Goal: Answer question/provide support: Share knowledge or assist other users

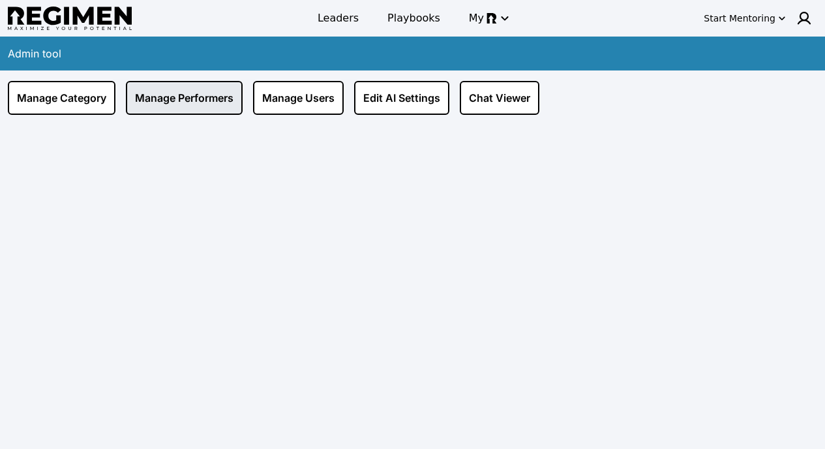
click at [192, 100] on link "Manage Performers" at bounding box center [184, 98] width 117 height 34
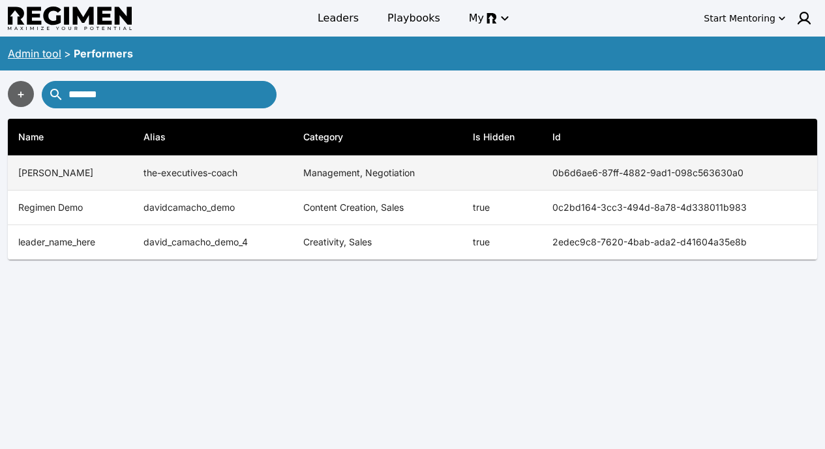
type input "*******"
copy tr "0b6d6ae6-87ff-4882-9ad1-098c563630a0"
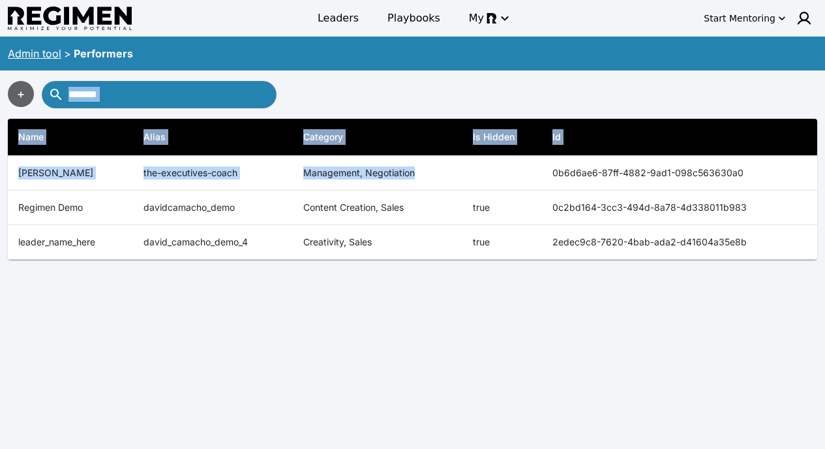
drag, startPoint x: 538, startPoint y: 172, endPoint x: 350, endPoint y: 107, distance: 199.5
click at [350, 107] on div "+ ******* Name [PERSON_NAME] Category Is Hidden Id Regimen Back End Tutorials b…" at bounding box center [412, 170] width 825 height 200
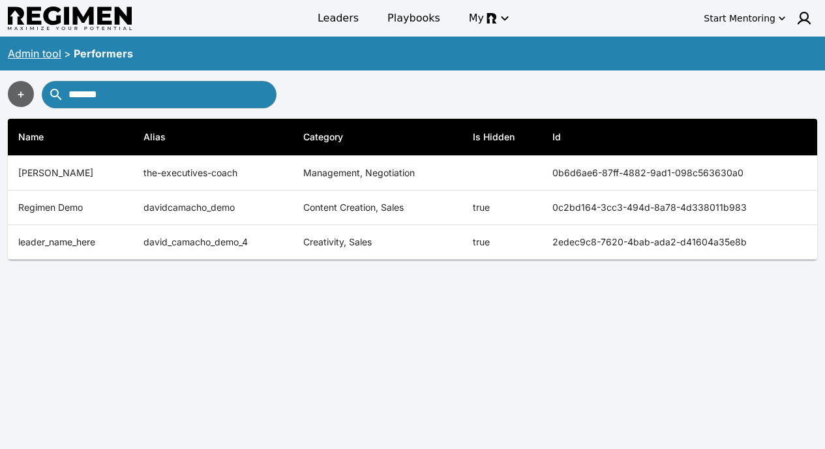
click at [375, 67] on div "Admin tool > Performers" at bounding box center [412, 53] width 825 height 29
click at [48, 46] on div "Admin tool" at bounding box center [35, 54] width 54 height 16
click at [47, 52] on link "Admin tool" at bounding box center [35, 53] width 54 height 13
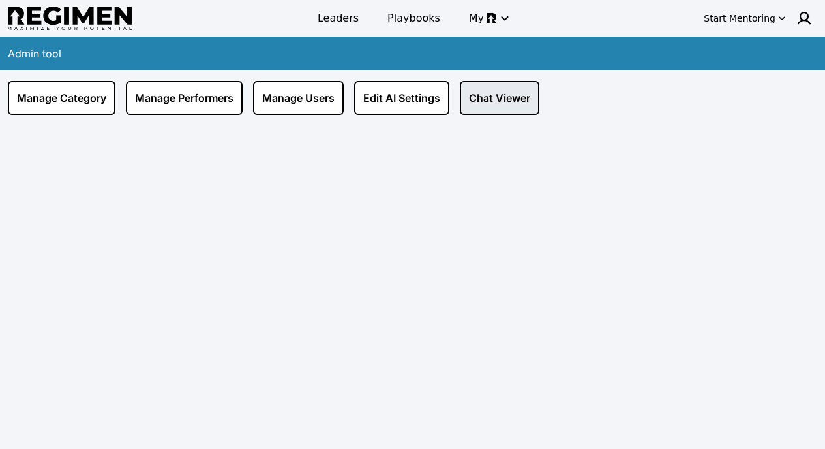
click at [480, 97] on link "Chat Viewer" at bounding box center [500, 98] width 80 height 34
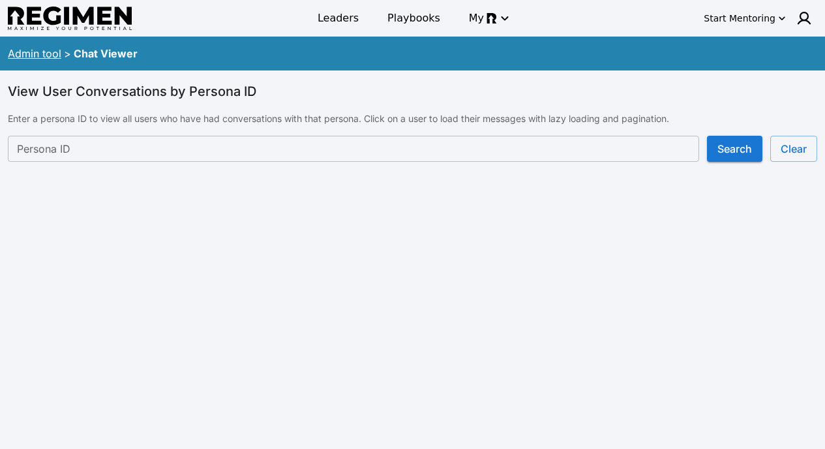
click at [349, 170] on div "View User Conversations by Persona ID Enter a persona ID to view all users who …" at bounding box center [412, 128] width 825 height 117
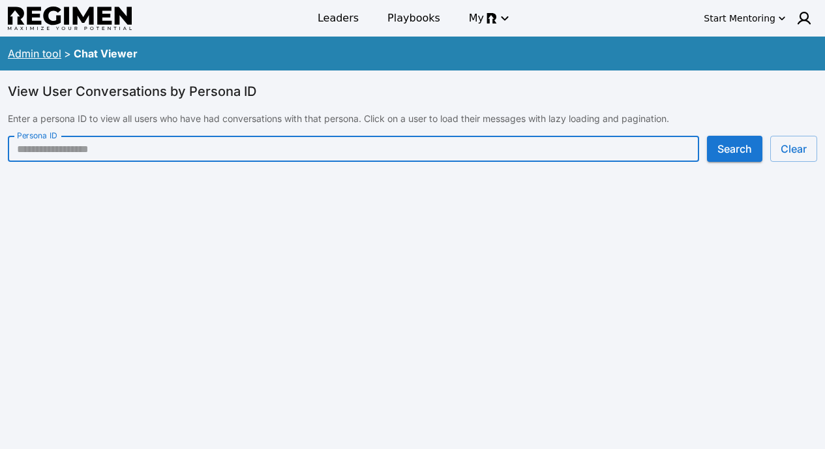
click at [349, 156] on input "Persona ID" at bounding box center [354, 149] width 692 height 26
paste input "**********"
type input "**********"
click at [733, 139] on button "Search" at bounding box center [734, 149] width 55 height 26
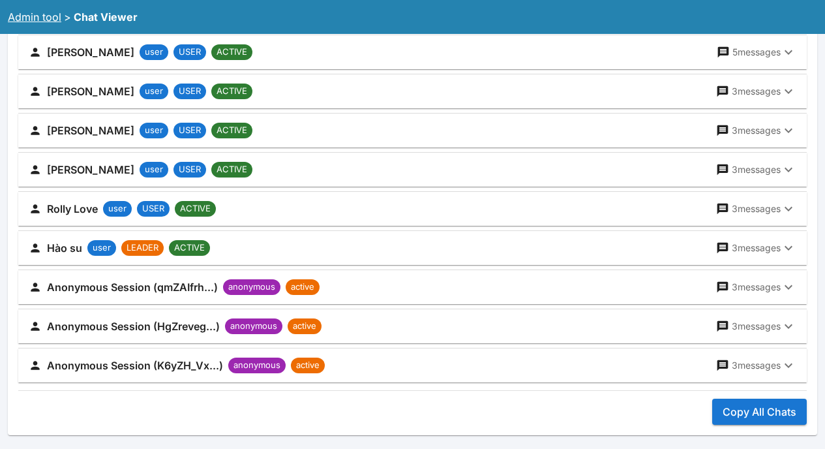
scroll to position [885, 0]
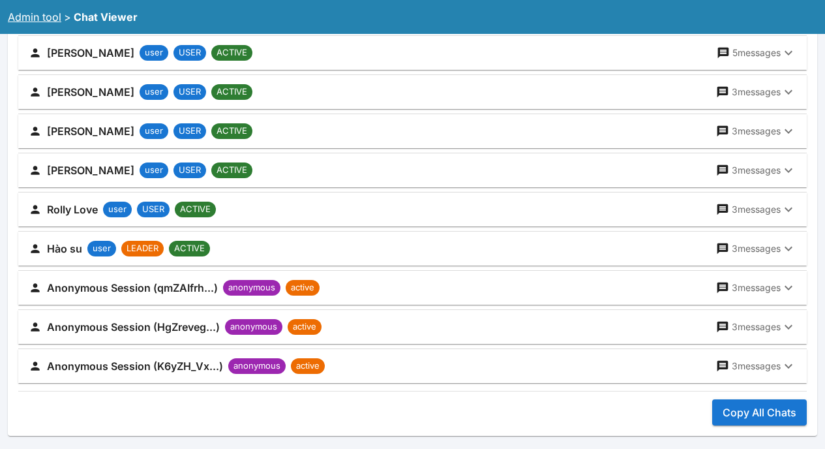
click at [624, 292] on div "Anonymous Session (qmZAIfrh...) anonymous active 3 messages" at bounding box center [405, 288] width 752 height 18
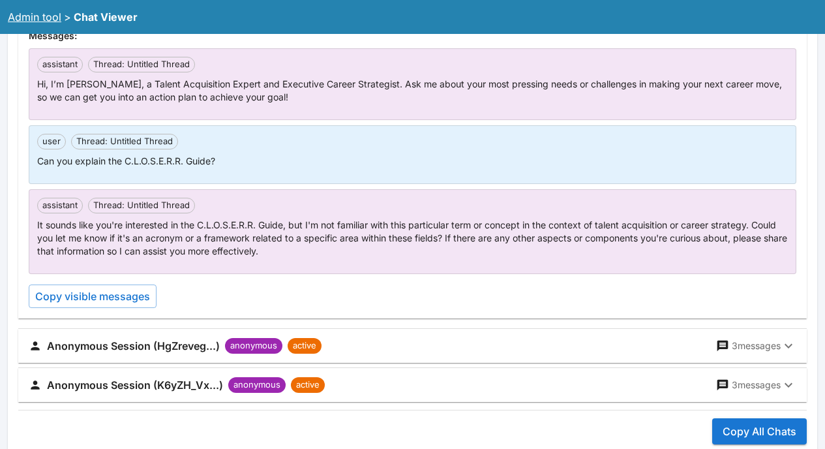
click at [756, 285] on div "assistant Thread: Untitled Thread Hi, I’m [PERSON_NAME], a Talent Acquisition E…" at bounding box center [413, 178] width 768 height 260
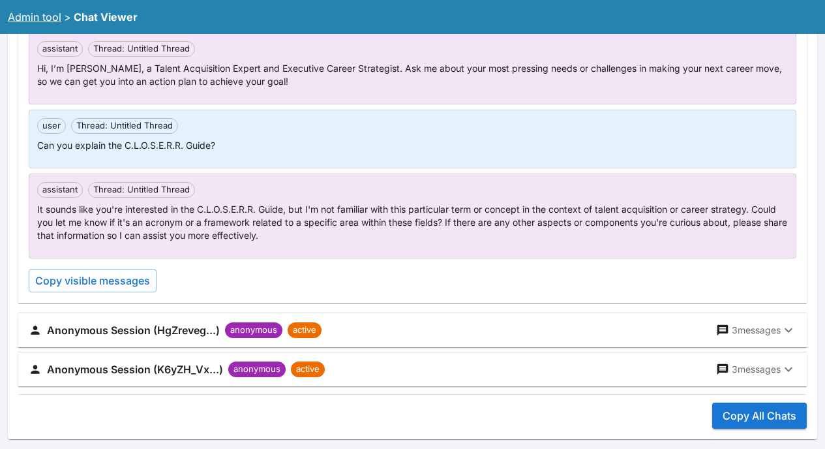
scroll to position [1314, 0]
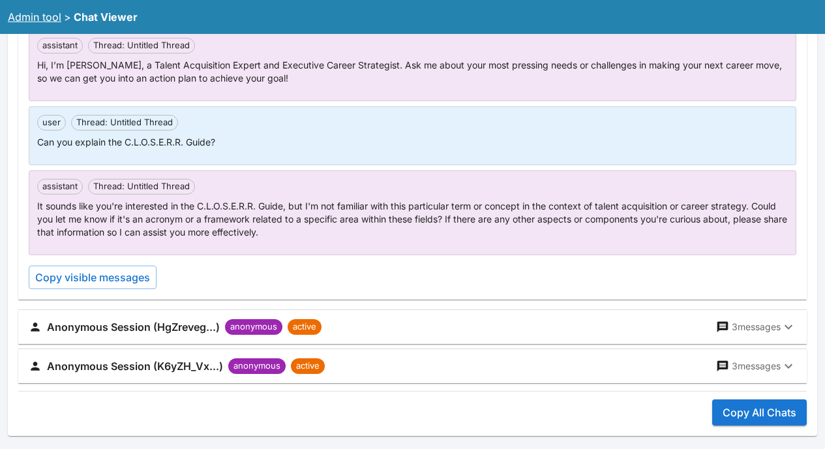
click at [744, 328] on p "3 messages" at bounding box center [756, 326] width 49 height 13
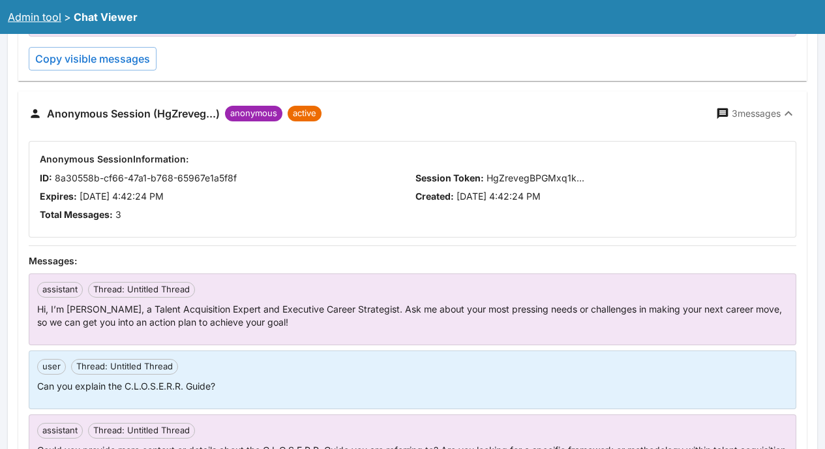
click at [746, 322] on div "assistant Thread: Untitled Thread Hi, I’m [PERSON_NAME], a Talent Acquisition E…" at bounding box center [413, 379] width 768 height 213
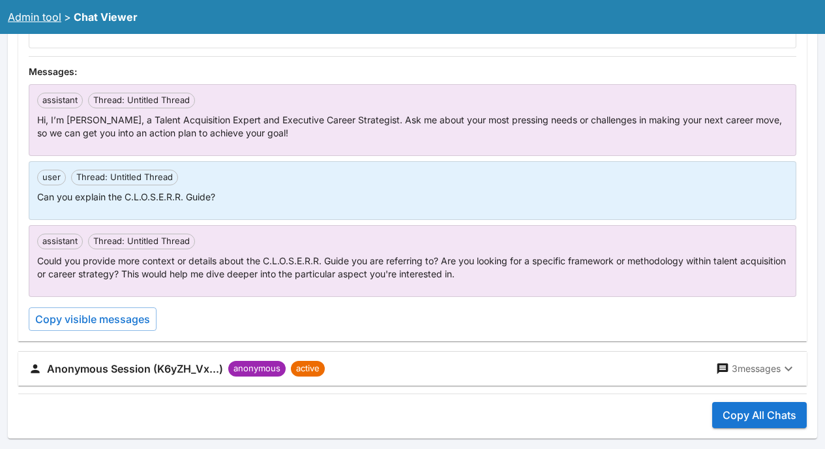
scroll to position [1724, 0]
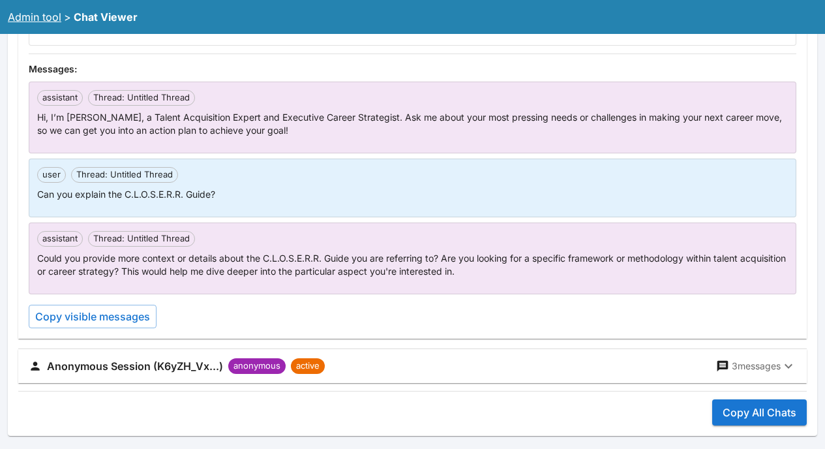
click at [761, 364] on p "3 messages" at bounding box center [756, 366] width 49 height 13
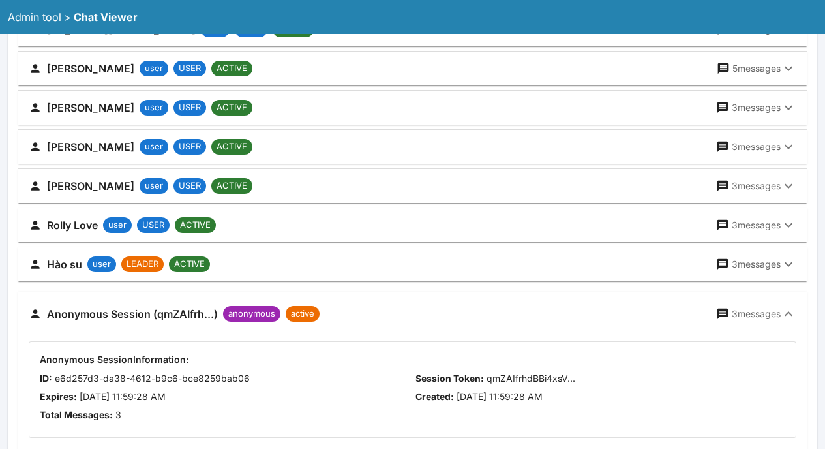
scroll to position [874, 0]
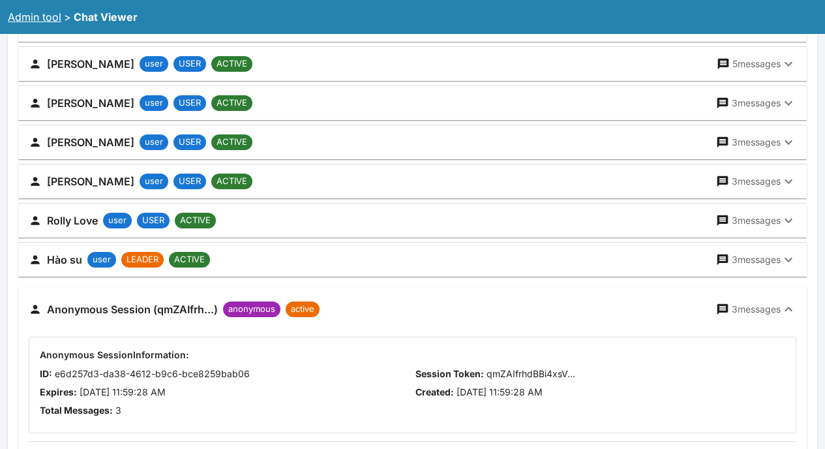
click at [753, 309] on p "3 messages" at bounding box center [756, 309] width 49 height 13
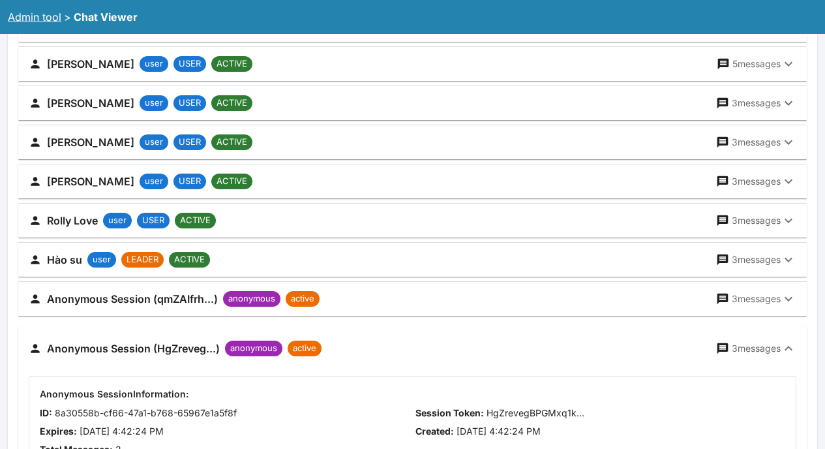
click at [752, 343] on p "3 messages" at bounding box center [756, 348] width 49 height 13
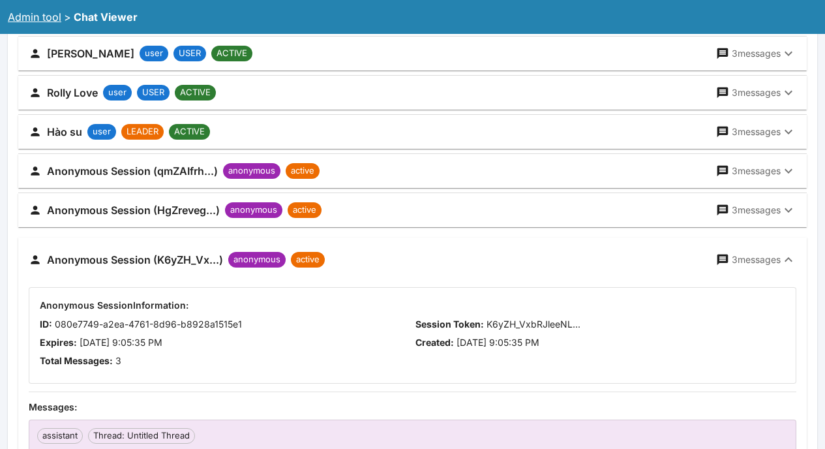
scroll to position [1099, 0]
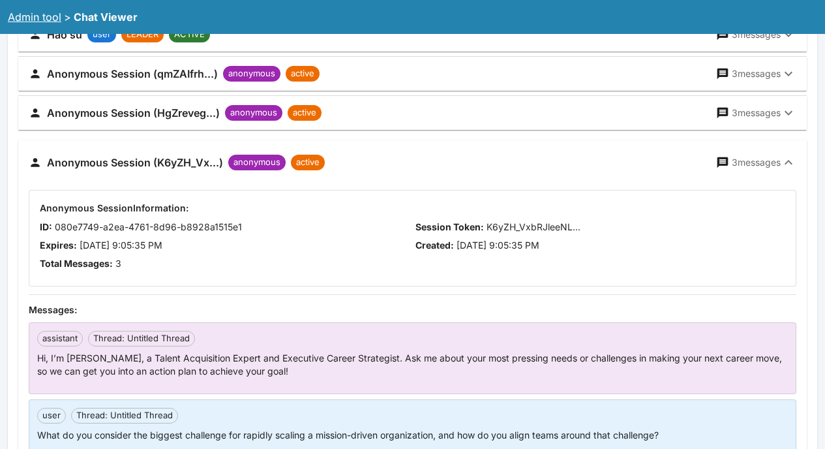
click at [759, 165] on p "3 messages" at bounding box center [756, 162] width 49 height 13
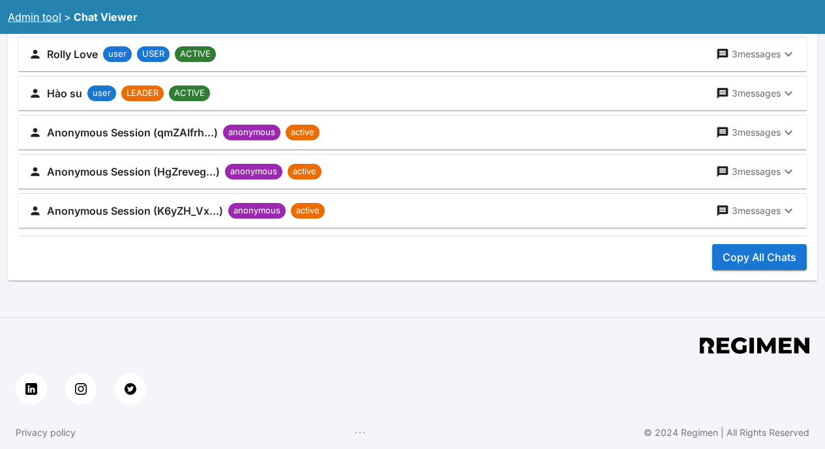
scroll to position [1041, 0]
click at [752, 259] on button "Copy All Chats" at bounding box center [759, 257] width 95 height 26
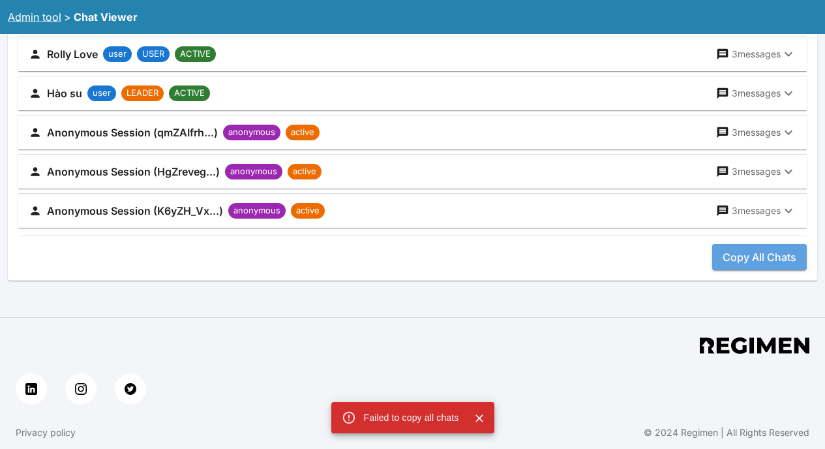
click at [743, 265] on button "Copy All Chats" at bounding box center [759, 257] width 95 height 26
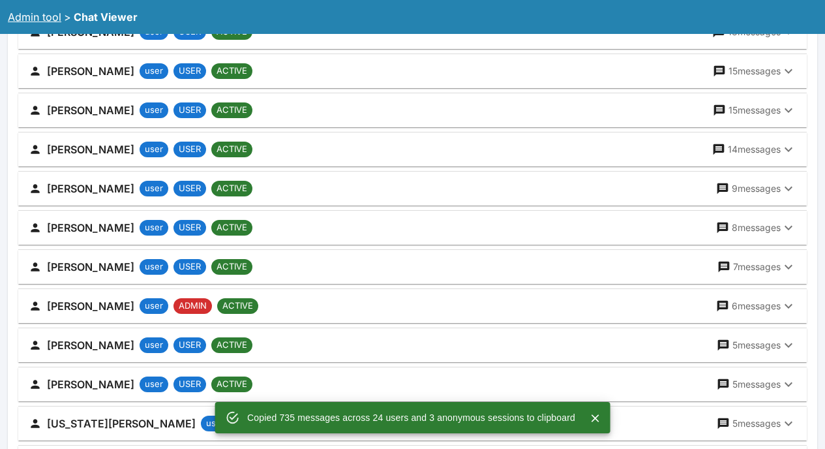
scroll to position [0, 0]
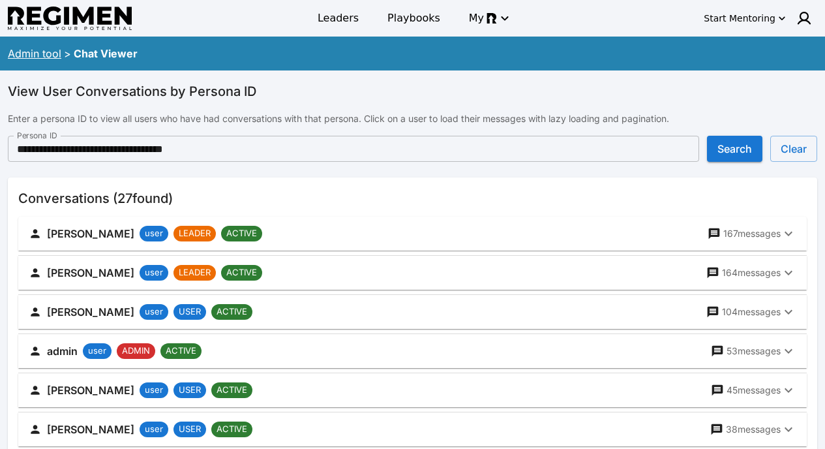
click at [44, 57] on link "Admin tool" at bounding box center [35, 53] width 54 height 13
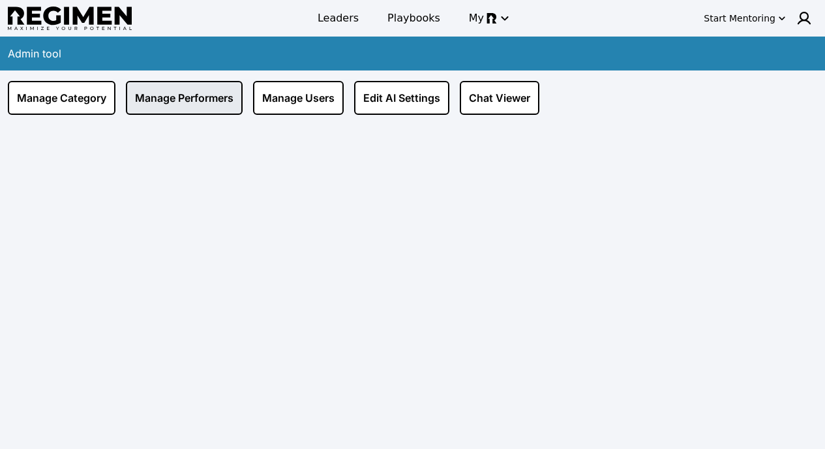
click at [194, 103] on link "Manage Performers" at bounding box center [184, 98] width 117 height 34
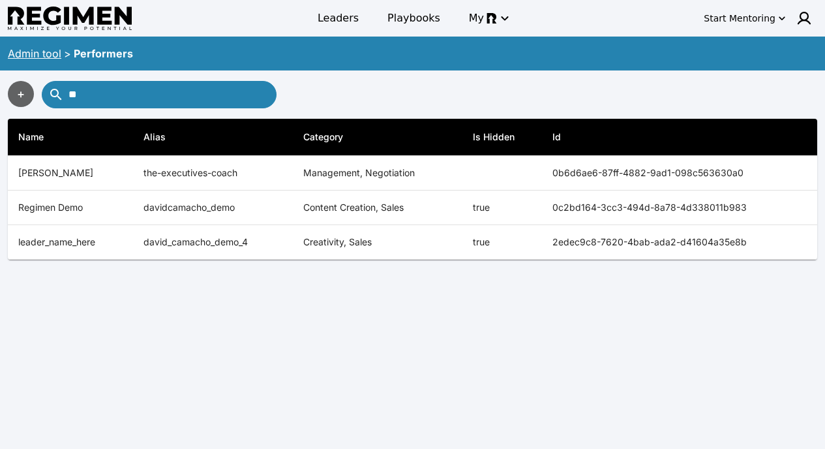
type input "*"
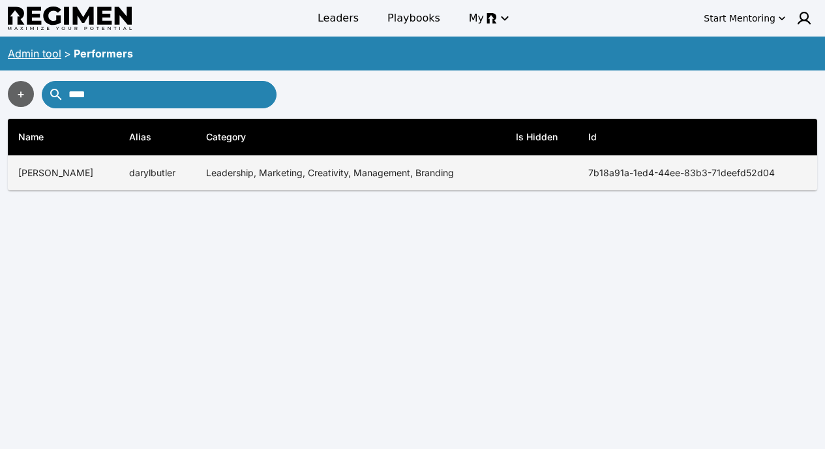
type input "****"
copy tr "7b18a91a-1ed4-44ee-83b3-71deefd52d04"
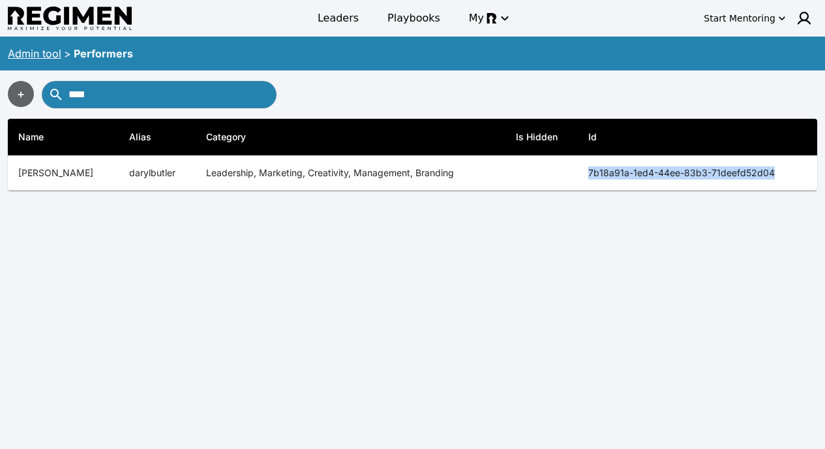
drag, startPoint x: 575, startPoint y: 174, endPoint x: 328, endPoint y: 115, distance: 253.5
click at [723, 162] on tr "[PERSON_NAME] darylbutler Leadership, Marketing, Creativity, Management, Brandi…" at bounding box center [413, 173] width 810 height 35
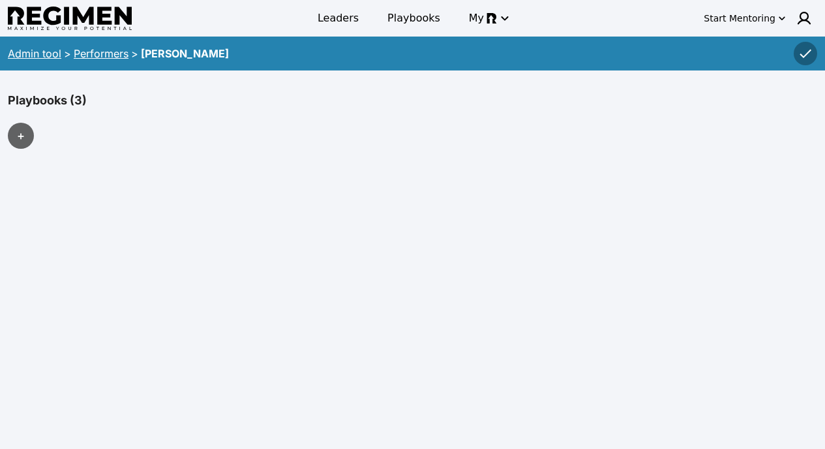
click at [100, 47] on link "Performers" at bounding box center [101, 53] width 55 height 13
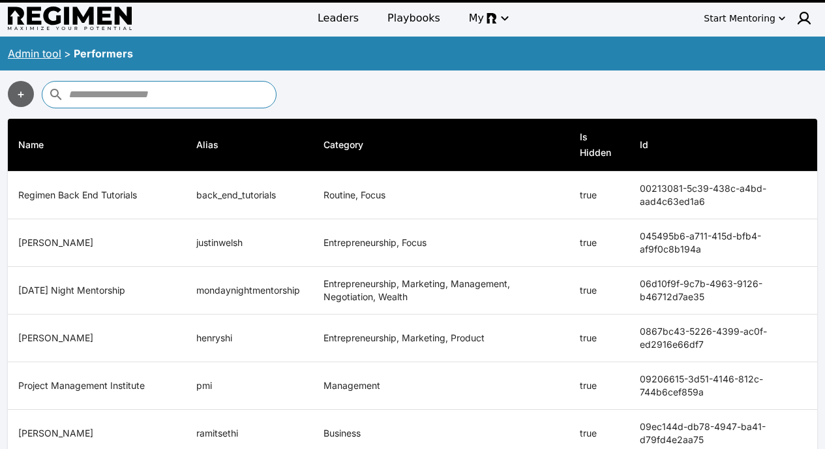
click at [49, 48] on link "Admin tool" at bounding box center [35, 53] width 54 height 13
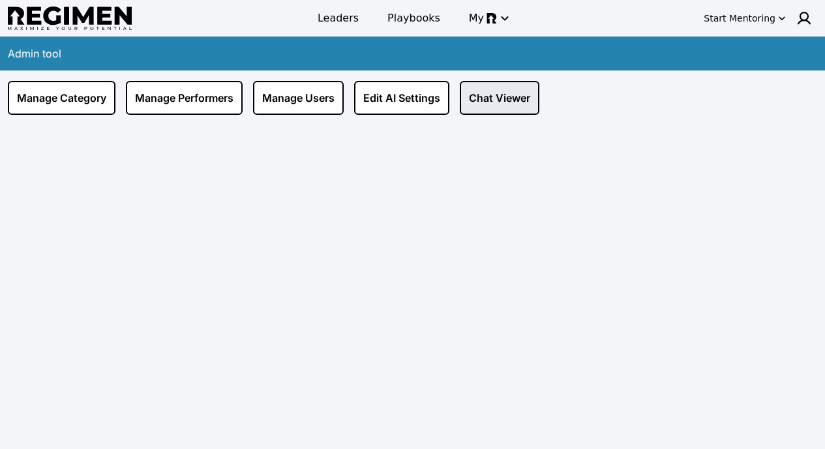
click at [515, 91] on link "Chat Viewer" at bounding box center [500, 98] width 80 height 34
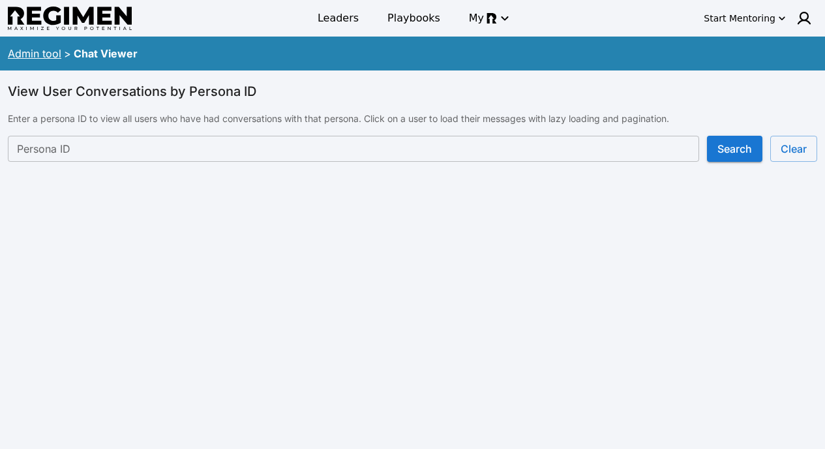
click at [307, 138] on input "Persona ID" at bounding box center [354, 149] width 692 height 26
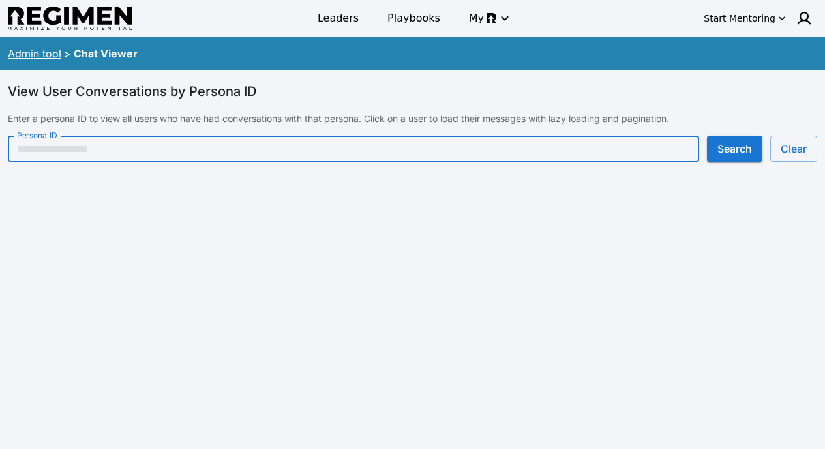
paste input "**********"
type input "**********"
click at [733, 143] on button "Search" at bounding box center [734, 149] width 55 height 26
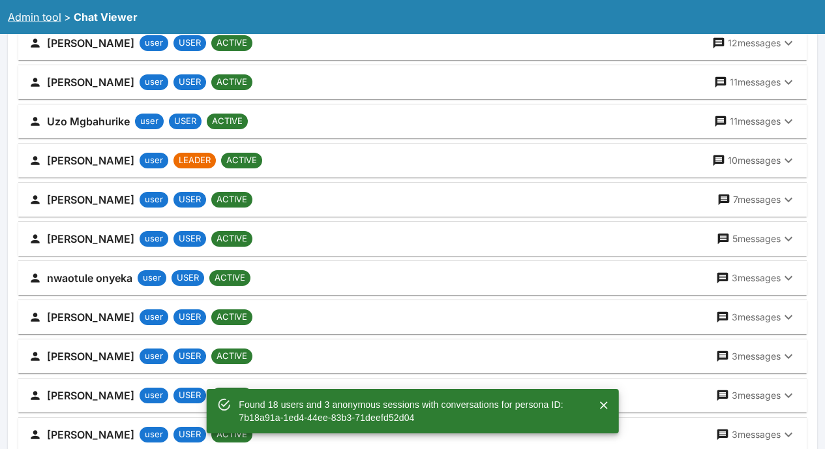
scroll to position [806, 0]
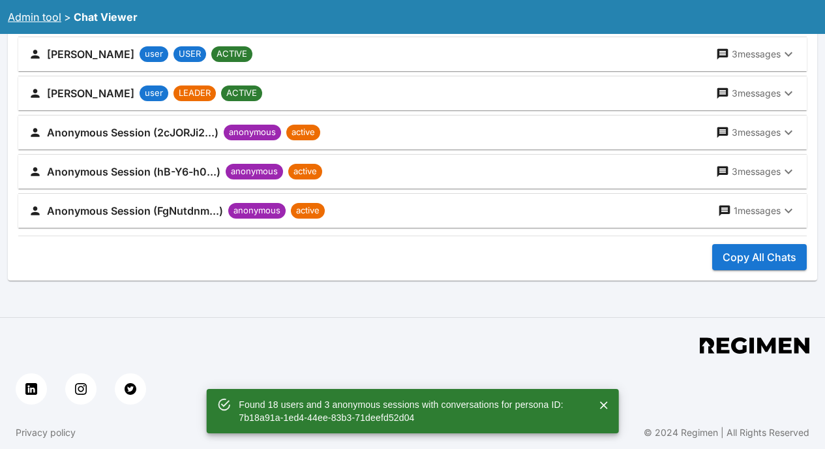
click at [744, 254] on button "Copy All Chats" at bounding box center [759, 257] width 95 height 26
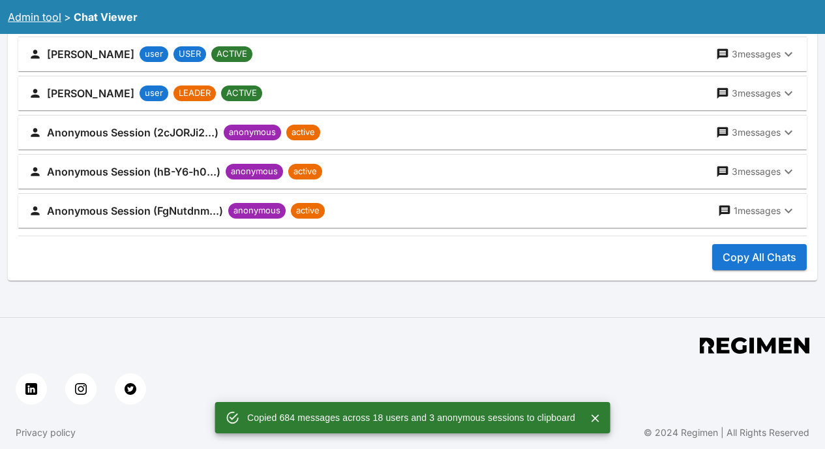
click at [48, 13] on link "Admin tool" at bounding box center [35, 16] width 54 height 13
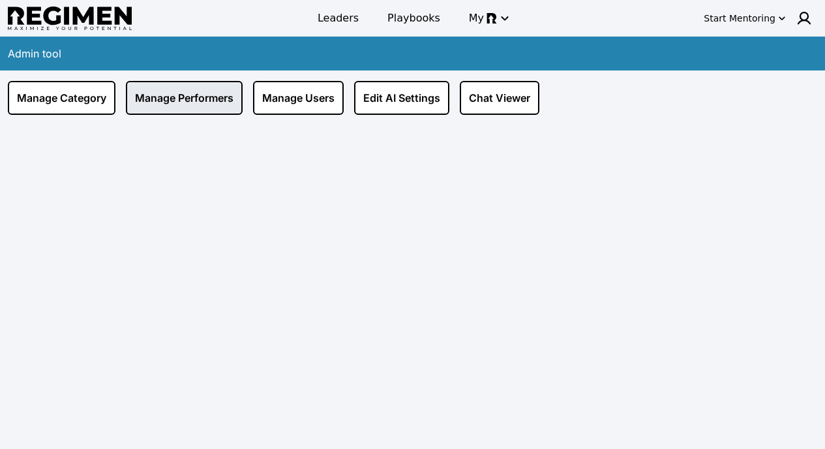
click at [201, 92] on link "Manage Performers" at bounding box center [184, 98] width 117 height 34
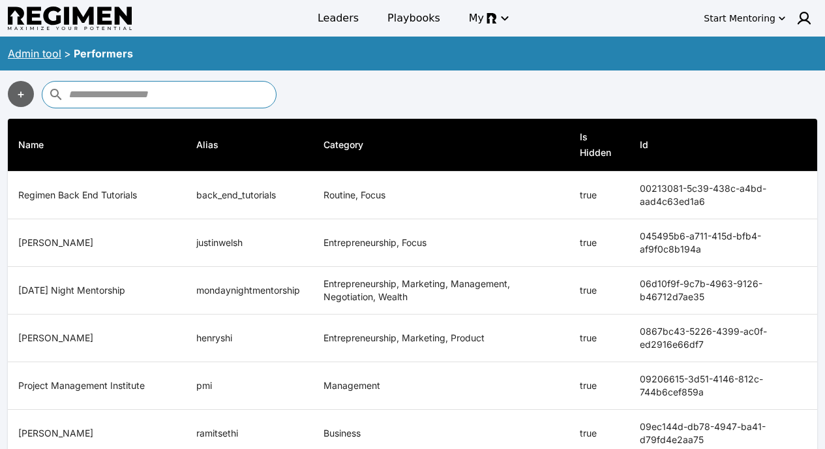
click at [194, 92] on input "text" at bounding box center [171, 94] width 204 height 21
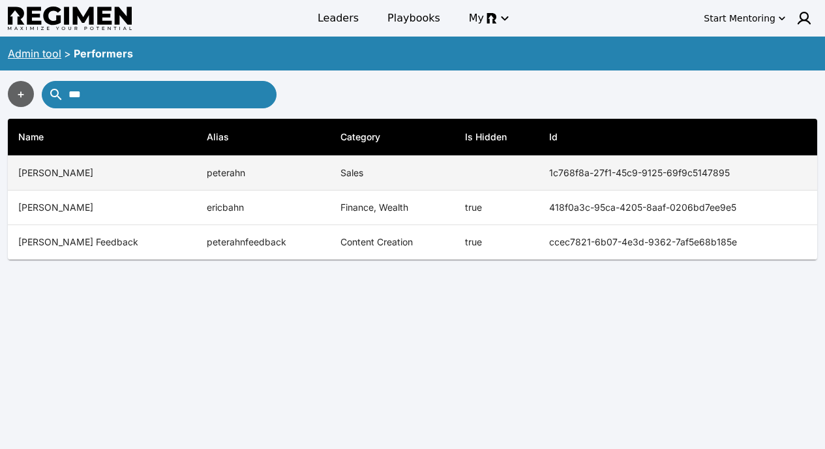
type input "***"
copy tr "1c768f8a-27f1-45c9-9125-69f9c5147895"
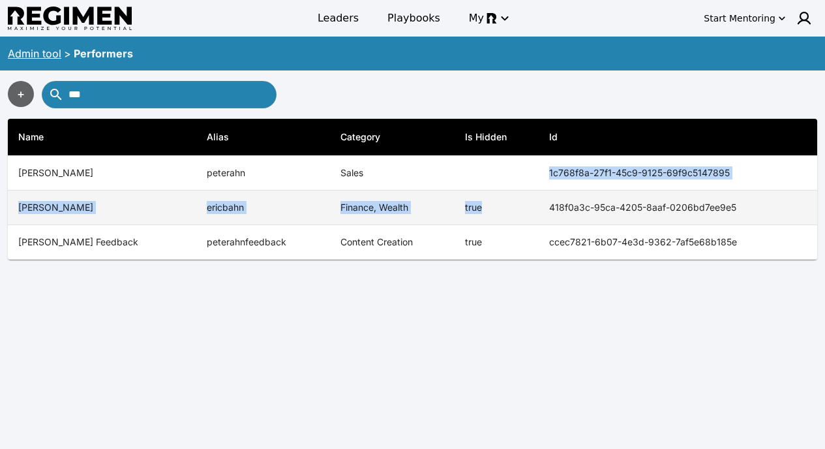
drag, startPoint x: 523, startPoint y: 172, endPoint x: 493, endPoint y: 215, distance: 52.5
click at [495, 215] on tbody "Regimen Back End Tutorials back_end_tutorials Routine, Focus true 00213081-5c39…" at bounding box center [413, 208] width 810 height 104
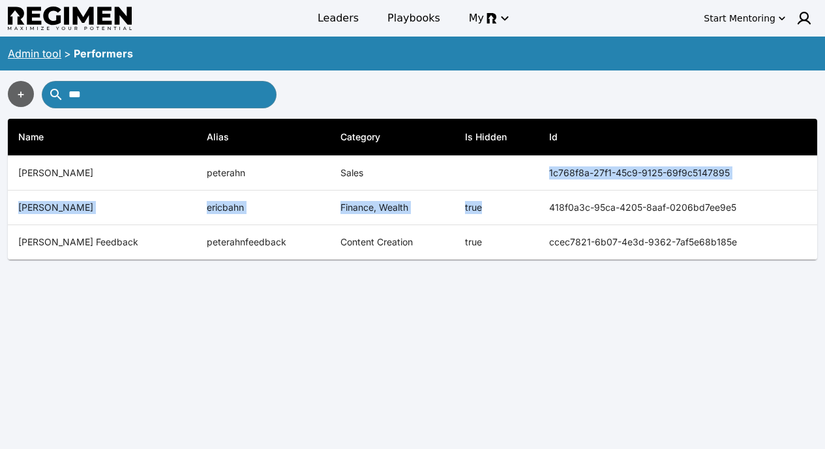
click at [50, 54] on link "Admin tool" at bounding box center [35, 53] width 54 height 13
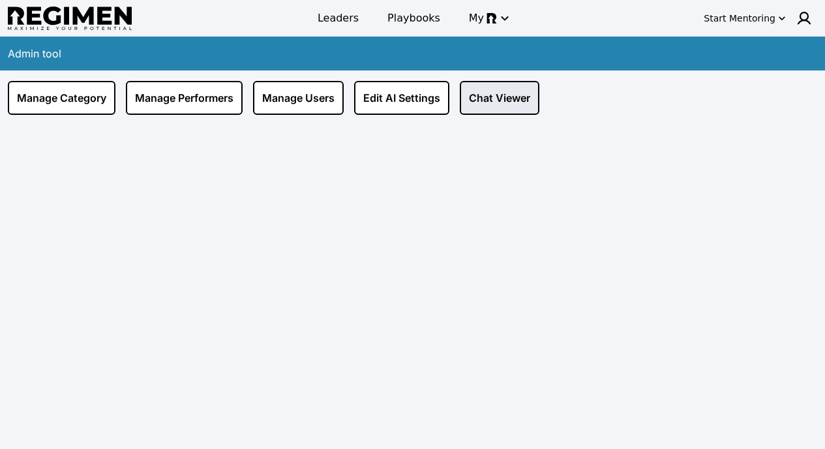
click at [532, 96] on link "Chat Viewer" at bounding box center [500, 98] width 80 height 34
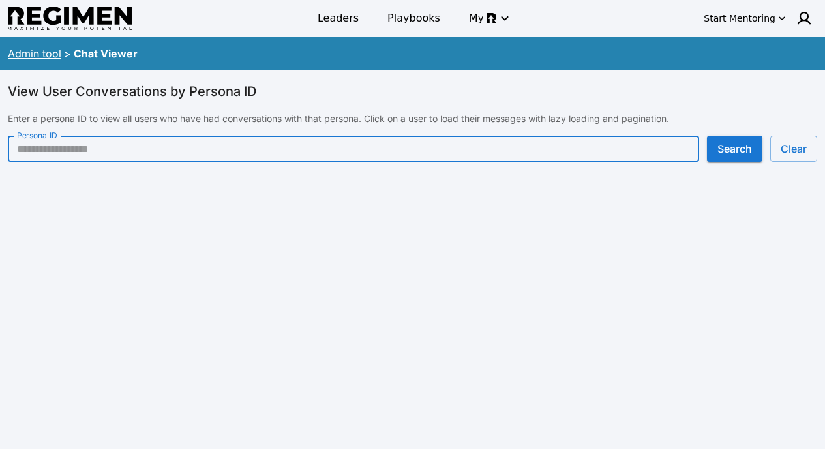
click at [212, 148] on input "Persona ID" at bounding box center [354, 149] width 692 height 26
paste input "**********"
type input "**********"
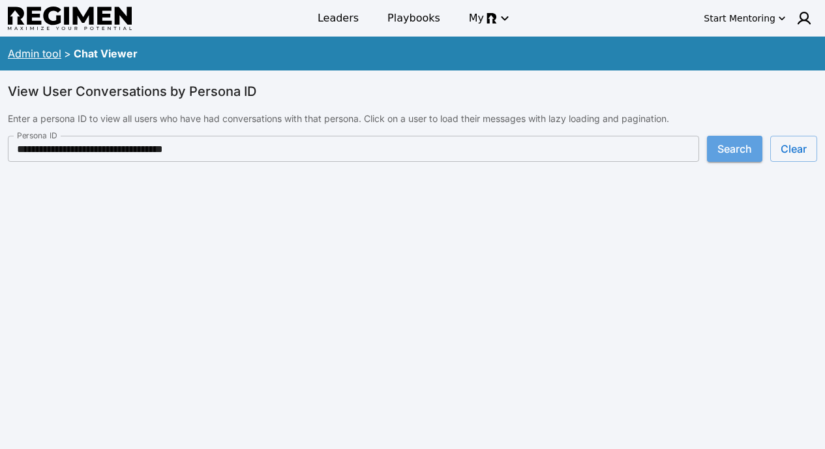
click at [745, 151] on button "Search" at bounding box center [734, 149] width 55 height 26
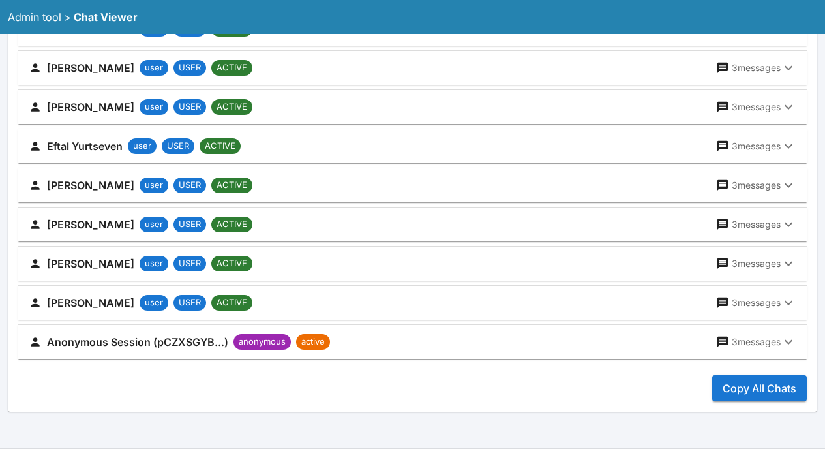
scroll to position [923, 0]
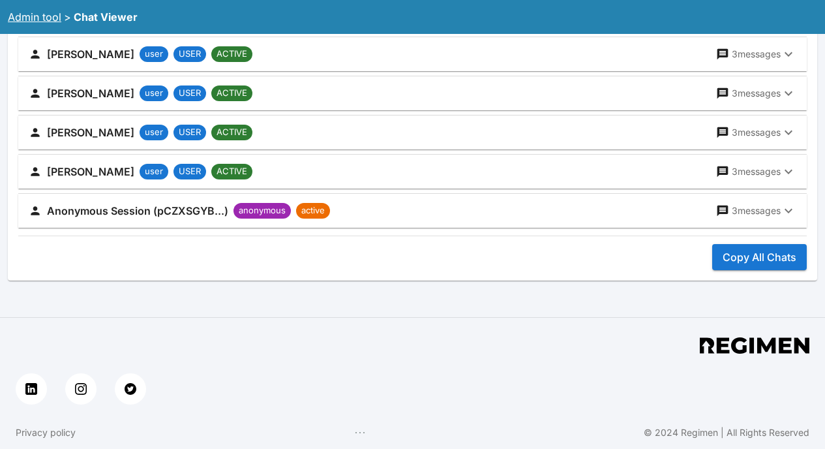
click at [735, 254] on button "Copy All Chats" at bounding box center [759, 257] width 95 height 26
